Goal: Task Accomplishment & Management: Complete application form

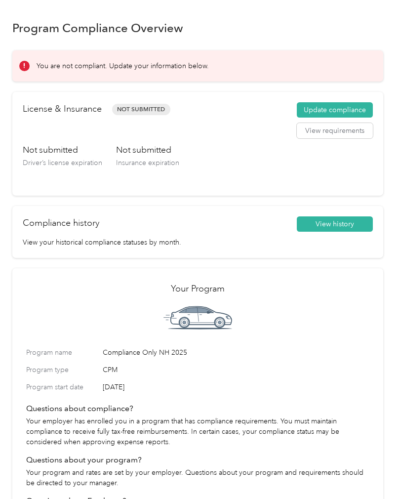
click at [343, 112] on button "Update compliance" at bounding box center [335, 110] width 76 height 16
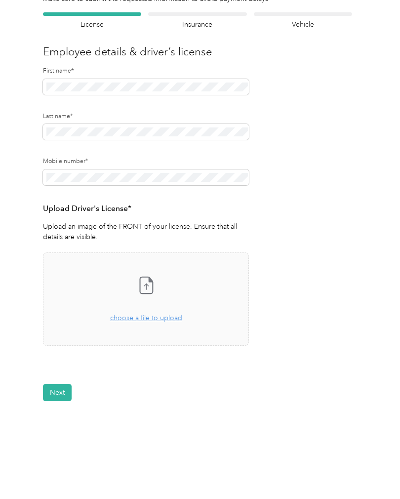
scroll to position [66, 0]
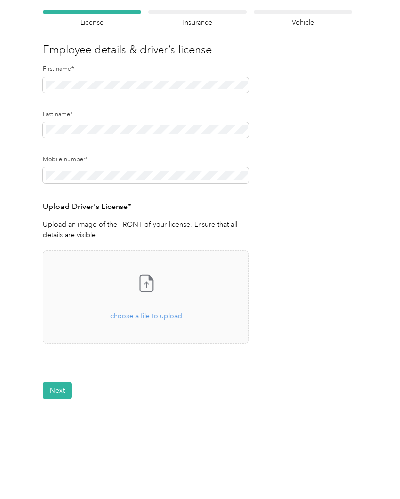
click at [160, 314] on span "choose a file to upload" at bounding box center [146, 315] width 72 height 8
click at [221, 373] on button "View" at bounding box center [222, 372] width 15 height 7
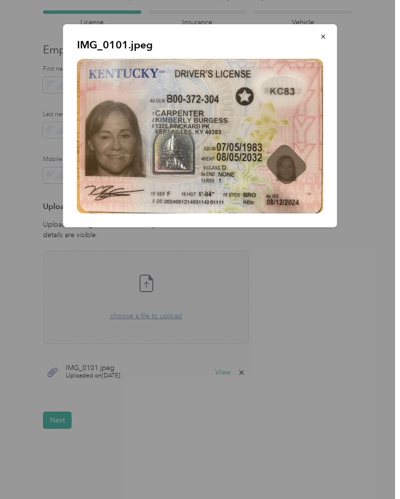
click at [349, 307] on div at bounding box center [200, 249] width 400 height 499
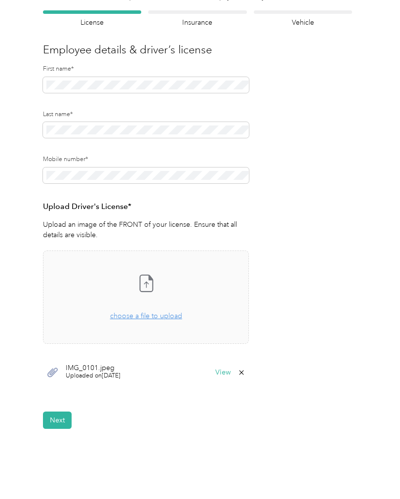
click at [58, 418] on button "Next" at bounding box center [57, 419] width 29 height 17
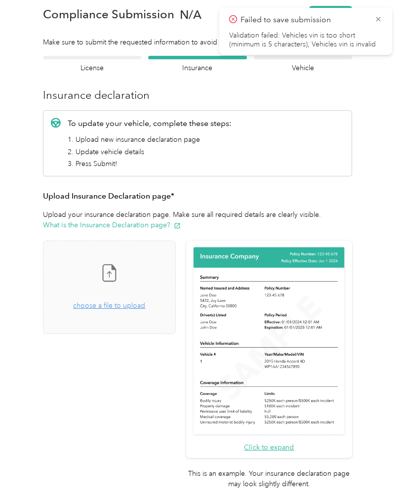
scroll to position [12, 0]
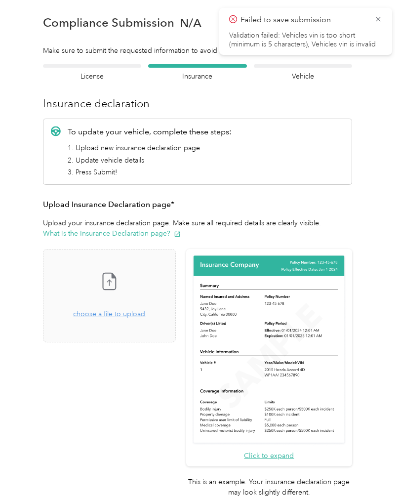
click at [148, 323] on div "Take a photo or choose a photo from your library Drag and drop your file here, …" at bounding box center [109, 295] width 116 height 77
click at [144, 313] on span "choose a file to upload" at bounding box center [109, 314] width 72 height 8
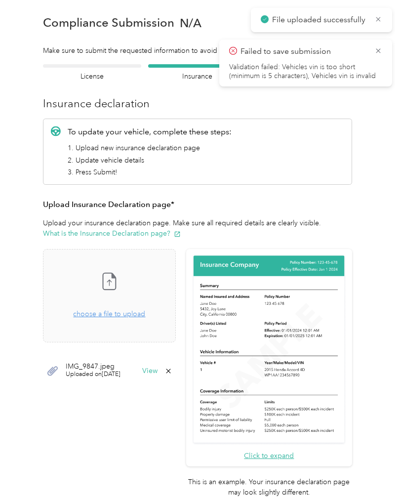
click at [157, 368] on button "View" at bounding box center [149, 370] width 15 height 7
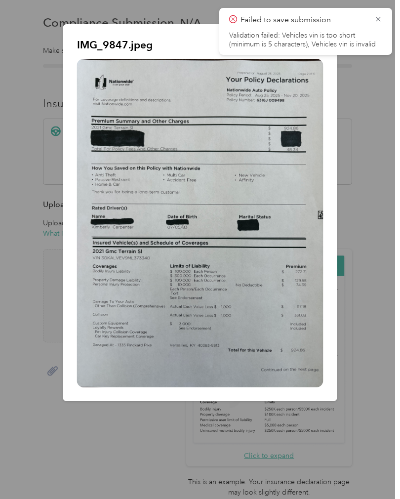
click at [377, 21] on icon at bounding box center [378, 19] width 8 height 9
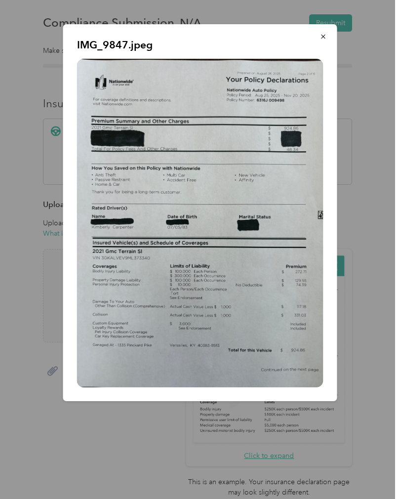
click at [324, 36] on icon "button" at bounding box center [323, 37] width 4 height 4
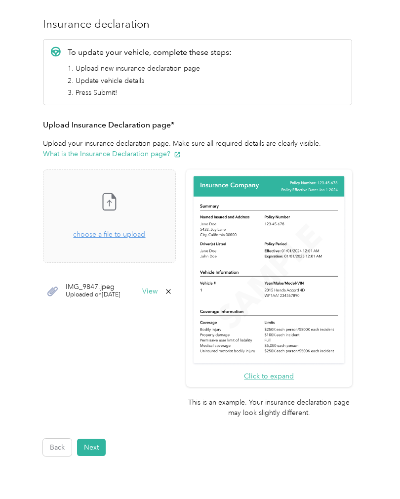
scroll to position [91, 0]
click at [95, 438] on button "Next" at bounding box center [91, 446] width 29 height 17
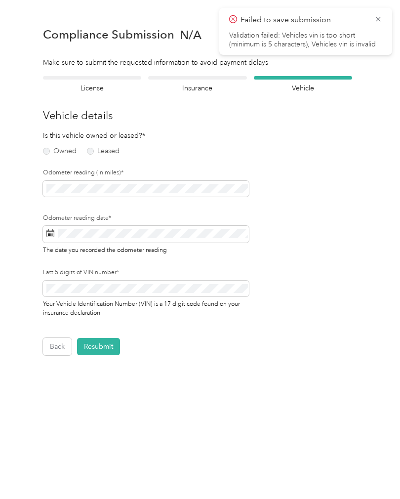
click at [380, 16] on icon at bounding box center [378, 19] width 8 height 9
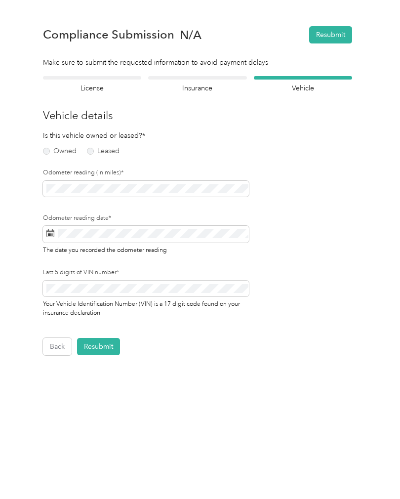
click at [53, 148] on label "Owned" at bounding box center [60, 151] width 34 height 7
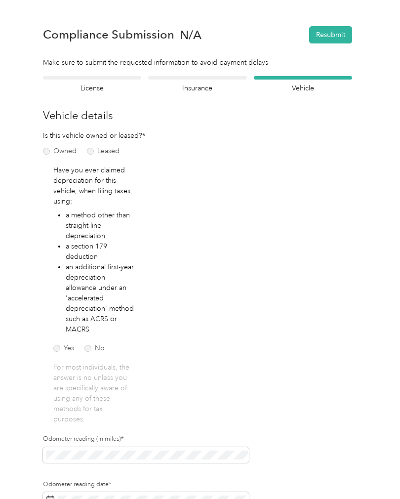
click at [92, 347] on label "No" at bounding box center [94, 348] width 20 height 7
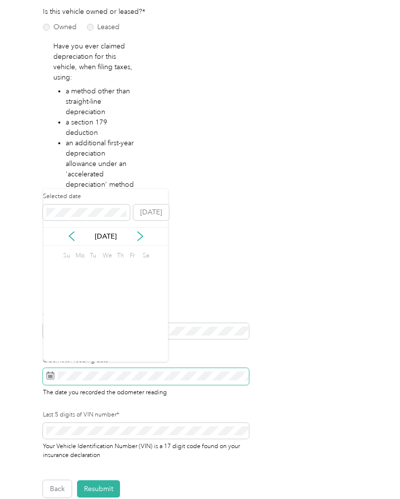
scroll to position [35, 0]
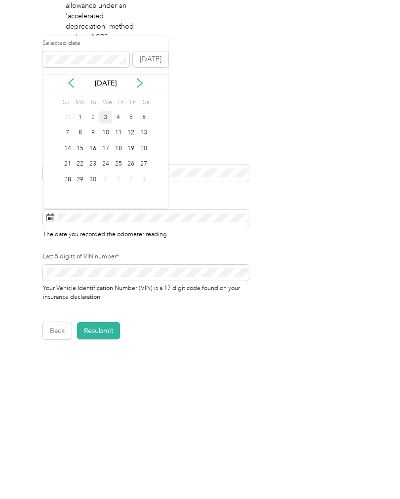
click at [91, 269] on div "2" at bounding box center [92, 275] width 13 height 12
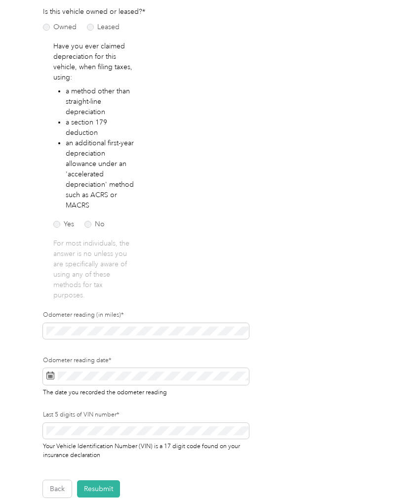
click at [352, 271] on form "Employee details & driver’s license License Insurance declaration Insurance Veh…" at bounding box center [197, 224] width 309 height 545
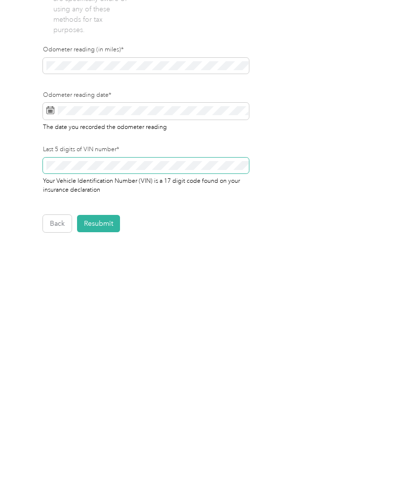
scroll to position [230, 0]
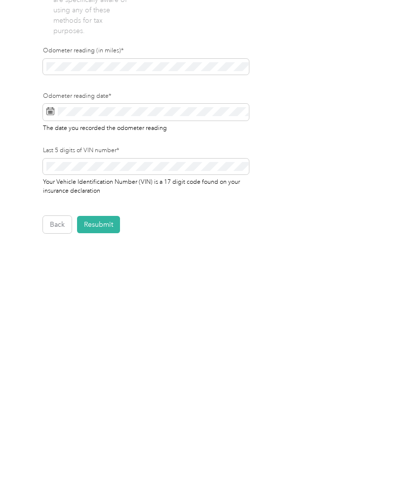
click at [106, 374] on button "Resubmit" at bounding box center [98, 382] width 43 height 17
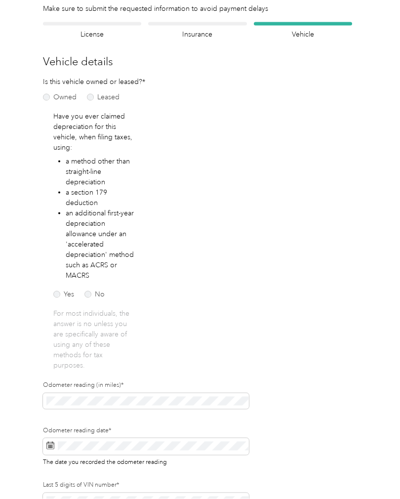
scroll to position [12, 0]
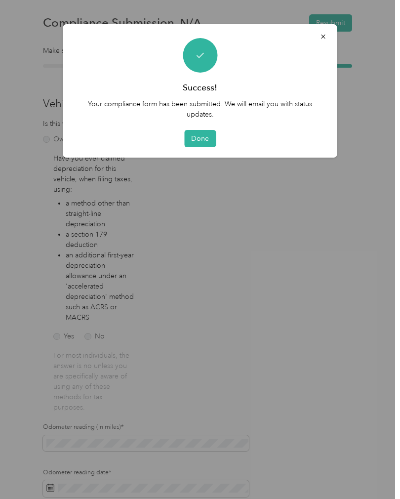
click at [205, 138] on button "Done" at bounding box center [200, 138] width 32 height 17
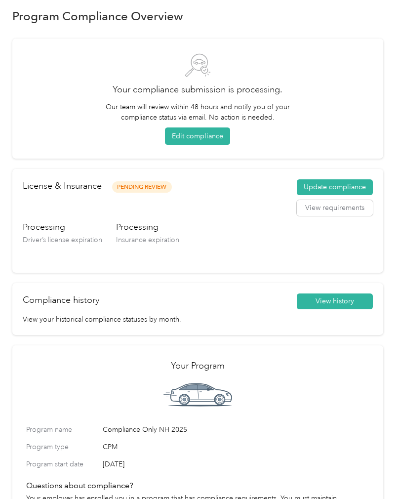
click at [352, 294] on button "View history" at bounding box center [335, 301] width 76 height 16
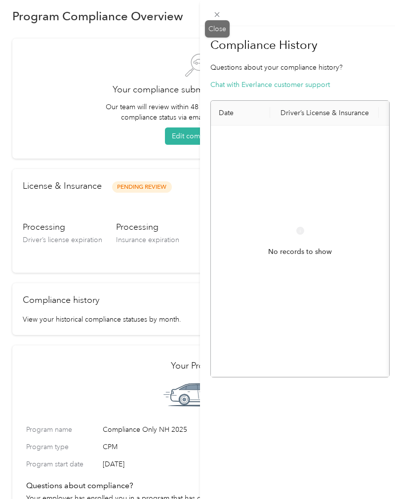
click at [218, 29] on div "Close" at bounding box center [217, 28] width 25 height 17
click at [219, 25] on div "Close" at bounding box center [217, 28] width 25 height 17
click at [157, 51] on div "Compliance History Questions about your compliance history? Chat with Everlance…" at bounding box center [200, 249] width 400 height 499
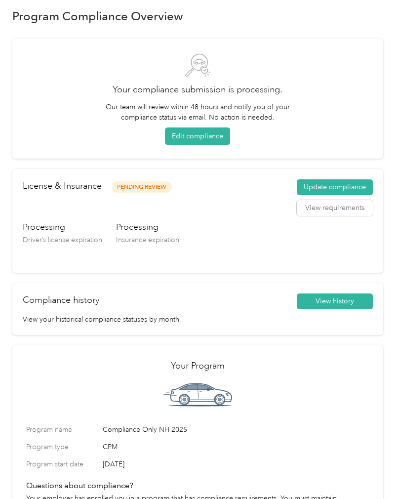
click at [289, 397] on span at bounding box center [197, 397] width 343 height 28
